Goal: Entertainment & Leisure: Consume media (video, audio)

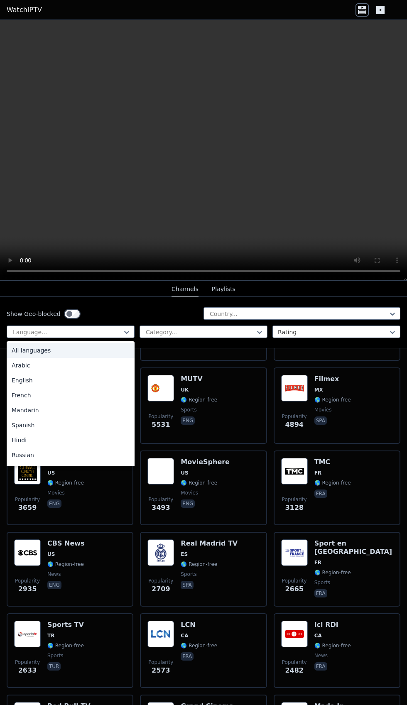
scroll to position [159, 0]
click at [55, 302] on div "English" at bounding box center [71, 380] width 128 height 15
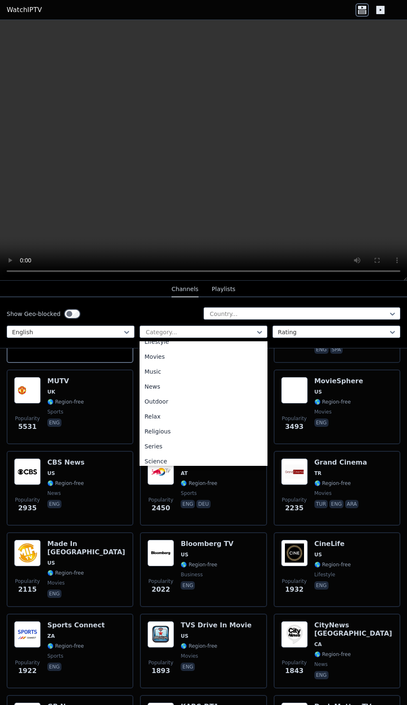
scroll to position [219, 0]
click at [154, 302] on div "Movies" at bounding box center [203, 355] width 128 height 15
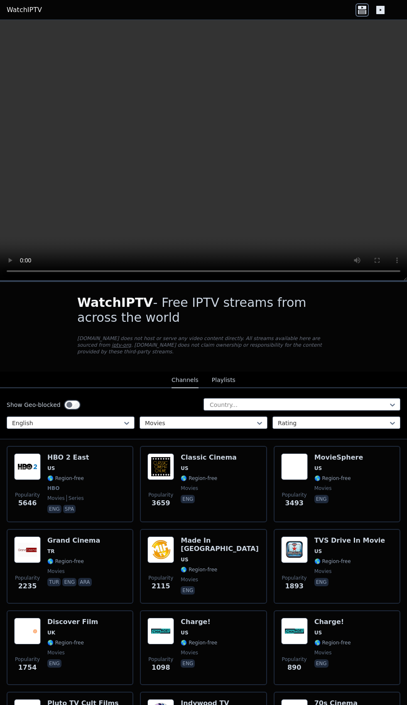
click at [77, 302] on div "HBO 2 East US 🌎 Region-free HBO movies series eng spa" at bounding box center [67, 483] width 41 height 61
click at [328, 302] on span "US" at bounding box center [338, 468] width 49 height 7
click at [85, 302] on div "Popularity 5646 HBO 2 East US 🌎 Region-free HBO movies series eng spa" at bounding box center [70, 483] width 112 height 61
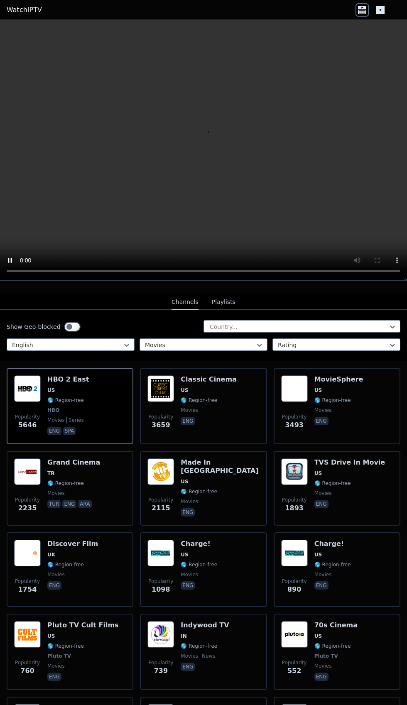
scroll to position [88, 0]
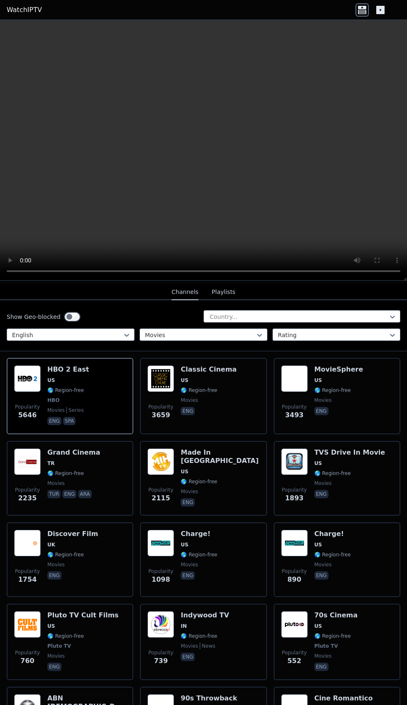
click at [73, 302] on span "🌎 Region-free" at bounding box center [65, 635] width 37 height 7
click at [325, 302] on div "70s Cinema US 🌎 Region-free Pluto TV movies eng" at bounding box center [335, 641] width 43 height 61
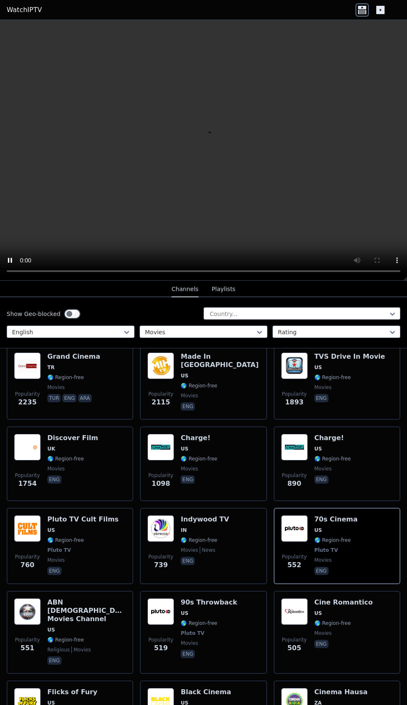
scroll to position [185, 0]
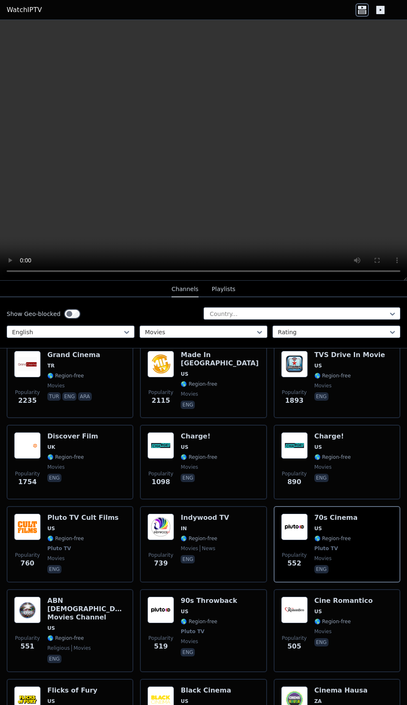
click at [181, 302] on span "🌎 Region-free" at bounding box center [199, 621] width 37 height 7
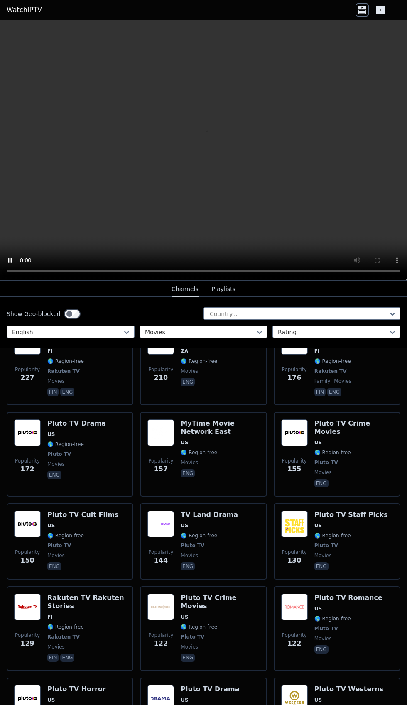
scroll to position [1286, 0]
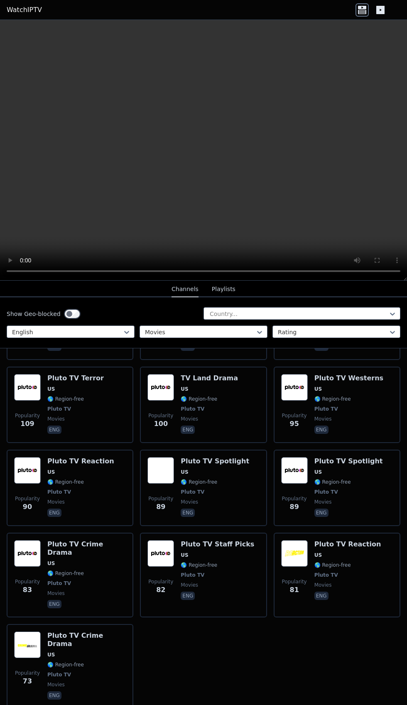
click at [63, 302] on span "🌎 Region-free" at bounding box center [65, 481] width 37 height 7
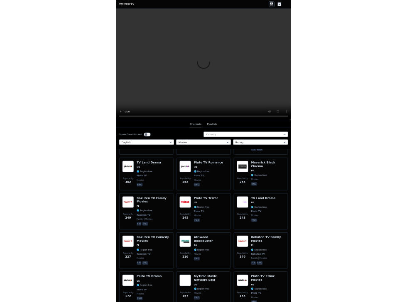
scroll to position [0, 0]
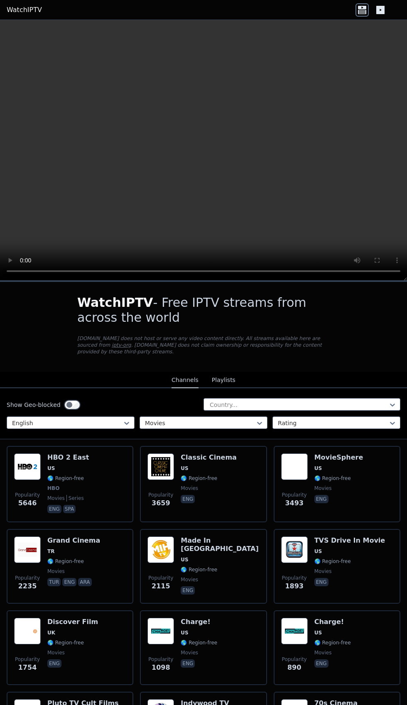
click at [303, 302] on img at bounding box center [294, 466] width 27 height 27
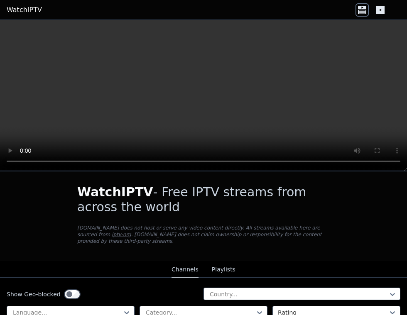
scroll to position [166, 0]
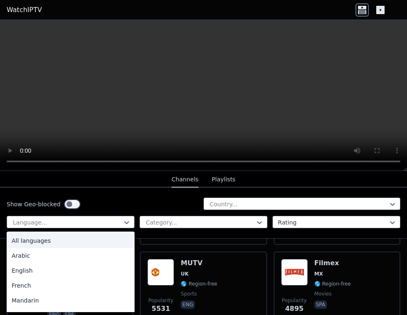
click at [34, 268] on div "English" at bounding box center [71, 270] width 128 height 15
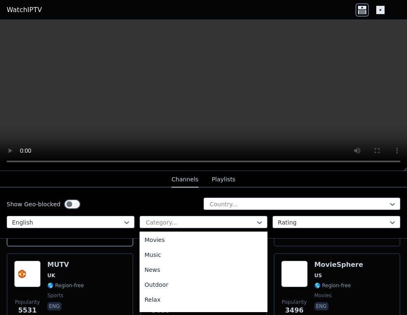
scroll to position [222, 0]
click at [149, 246] on div "Movies" at bounding box center [203, 242] width 128 height 15
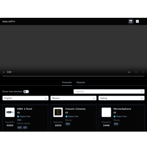
scroll to position [97, 0]
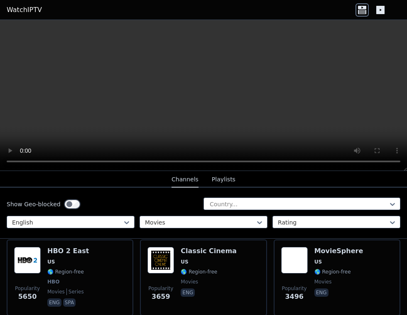
click at [69, 268] on span "🌎 Region-free" at bounding box center [65, 271] width 37 height 7
click at [333, 278] on span "movies" at bounding box center [338, 281] width 49 height 7
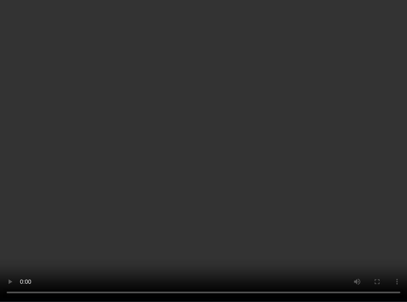
scroll to position [0, 0]
